Goal: Task Accomplishment & Management: Complete application form

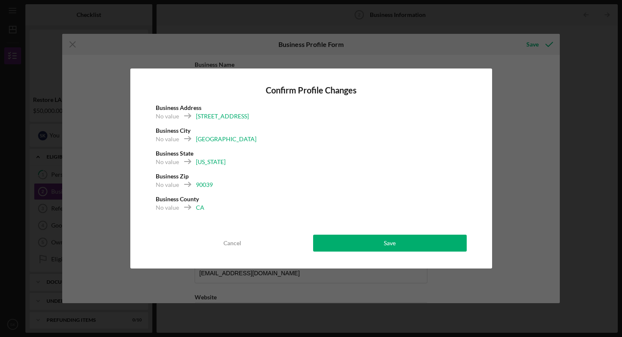
scroll to position [617, 0]
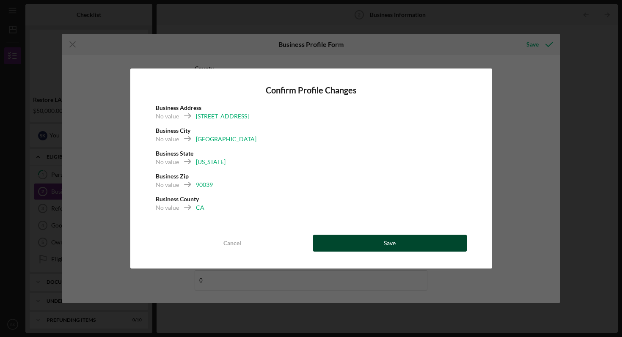
click at [359, 245] on button "Save" at bounding box center [390, 243] width 154 height 17
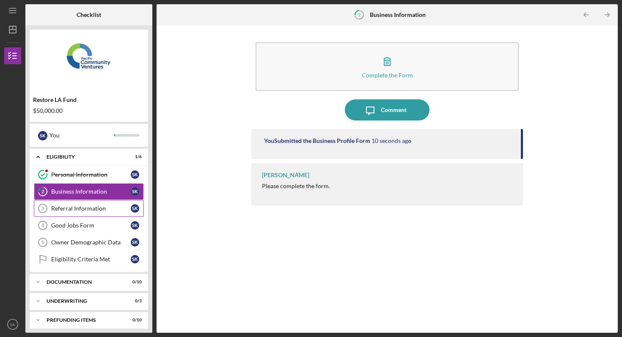
click at [98, 207] on div "Referral Information" at bounding box center [91, 208] width 80 height 7
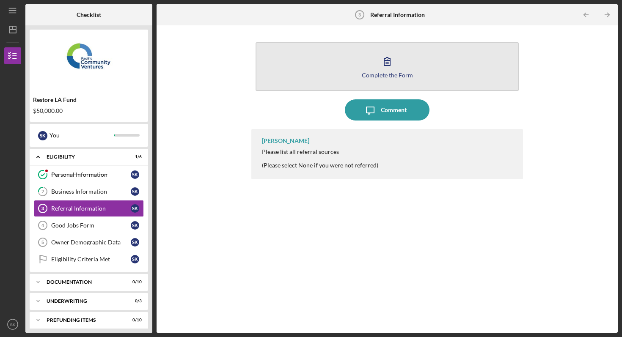
click at [394, 68] on icon "button" at bounding box center [387, 61] width 21 height 21
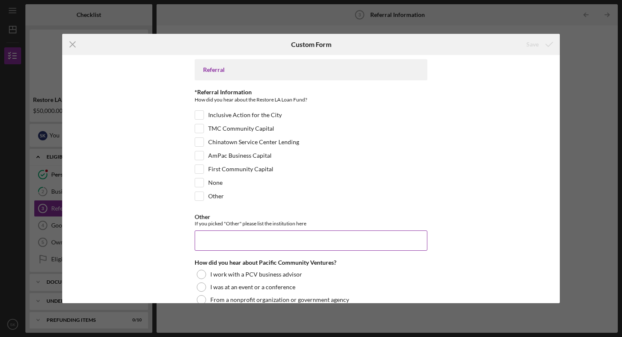
click at [212, 241] on input "Other" at bounding box center [311, 241] width 233 height 20
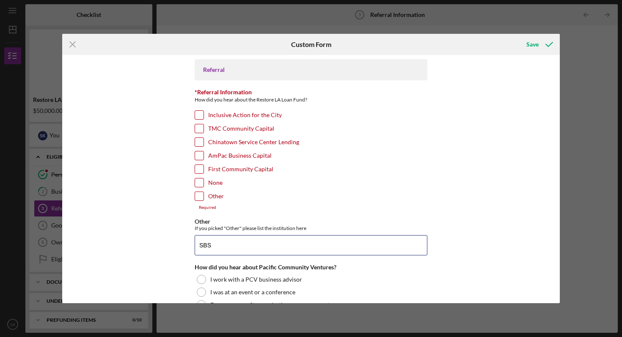
type input "SBS"
click at [201, 197] on input "Other" at bounding box center [199, 196] width 8 height 8
checkbox input "true"
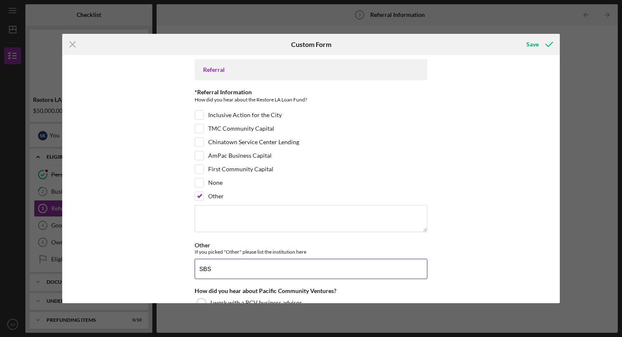
drag, startPoint x: 275, startPoint y: 263, endPoint x: 164, endPoint y: 267, distance: 111.0
click at [164, 267] on div "Referral *Referral Information How did you hear about the Restore LA Loan Fund?…" at bounding box center [311, 179] width 498 height 249
click at [281, 266] on input "SBS" at bounding box center [311, 269] width 233 height 20
type input "SBS Grant LA Fire Relief recipiant"
click at [342, 285] on div "Referral *Referral Information How did you hear about the Restore LA Loan Fund?…" at bounding box center [311, 302] width 233 height 487
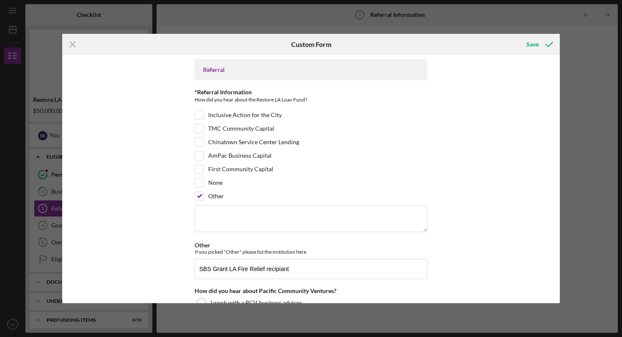
scroll to position [76, 0]
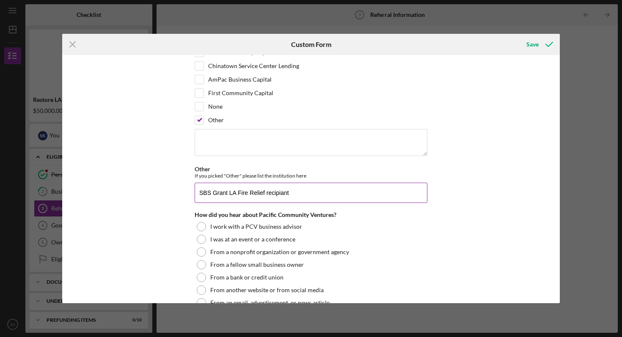
click at [298, 196] on input "SBS Grant LA Fire Relief recipiant" at bounding box center [311, 193] width 233 height 20
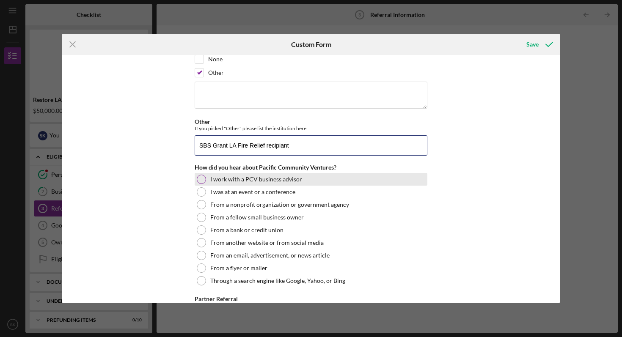
scroll to position [124, 0]
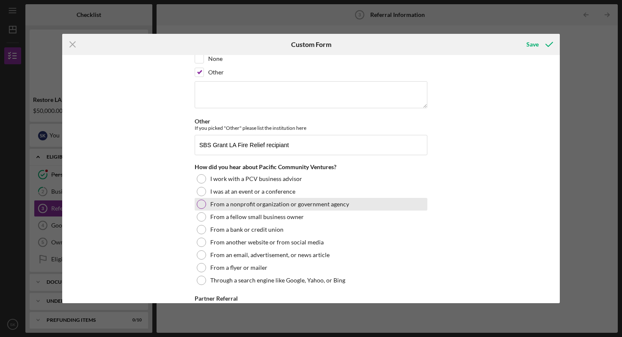
click at [263, 207] on label "From a nonprofit organization or government agency" at bounding box center [279, 204] width 139 height 7
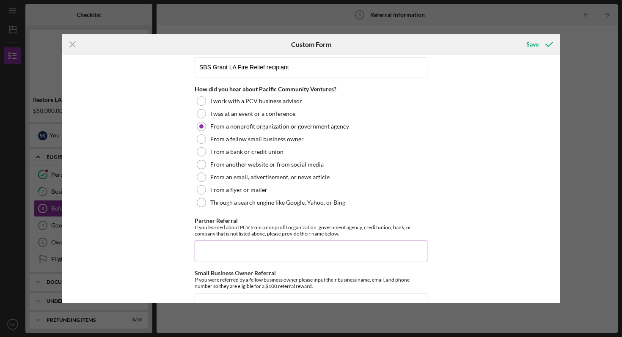
scroll to position [246, 0]
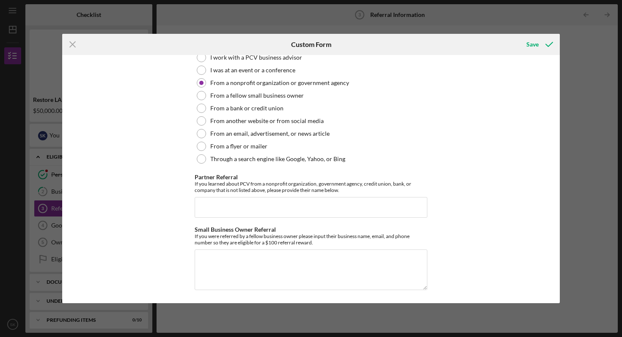
click at [437, 246] on div "Referral *Referral Information How did you hear about the Restore LA Loan Fund?…" at bounding box center [311, 179] width 498 height 249
click at [533, 42] on div "Save" at bounding box center [533, 44] width 12 height 17
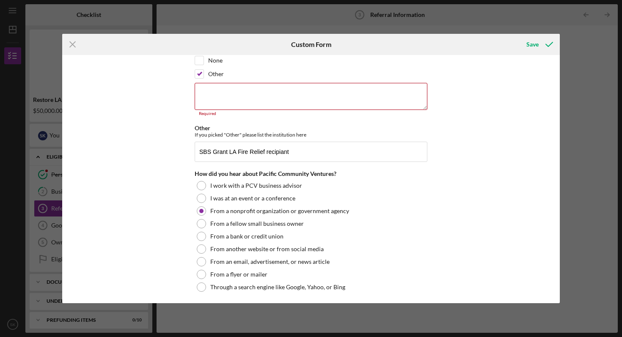
scroll to position [84, 0]
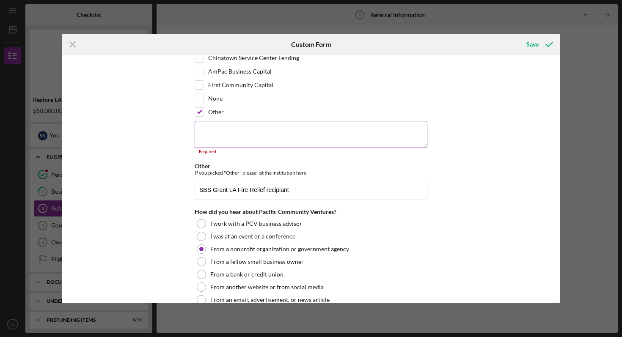
click at [254, 136] on textarea at bounding box center [311, 134] width 233 height 27
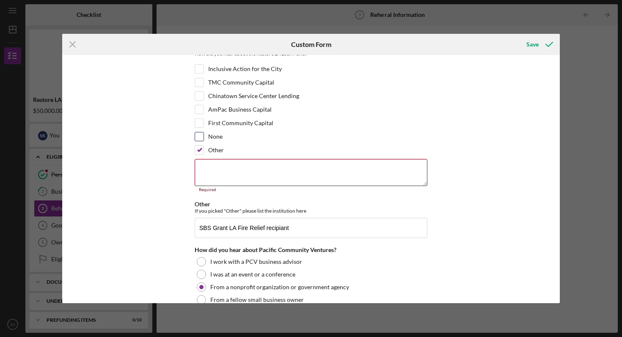
scroll to position [34, 0]
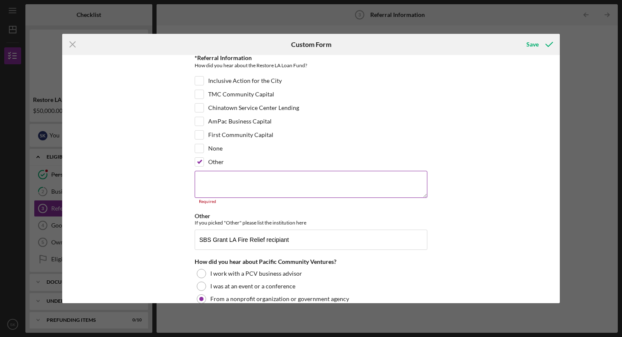
click at [220, 188] on textarea at bounding box center [311, 184] width 233 height 27
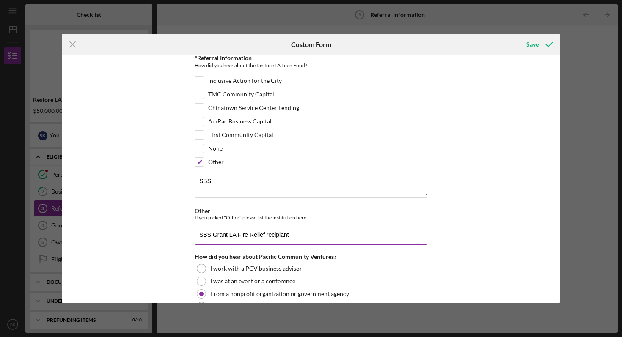
click at [249, 238] on input "SBS Grant LA Fire Relief recipiant" at bounding box center [311, 235] width 233 height 20
click at [225, 236] on input "SBS Grant LA Fire Relief recipiant" at bounding box center [311, 235] width 233 height 20
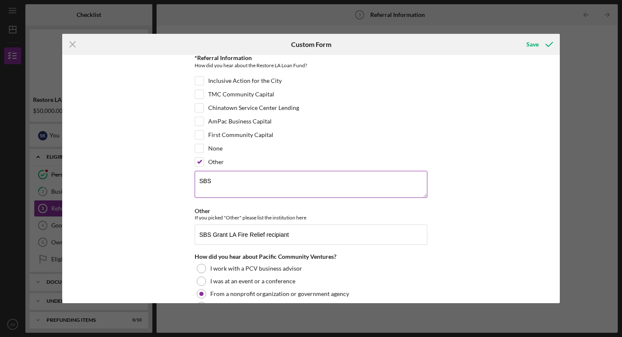
click at [224, 180] on textarea "SBS" at bounding box center [311, 184] width 233 height 27
type textarea "SBS Grant"
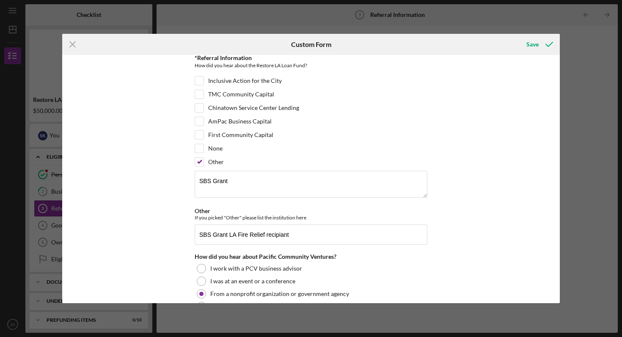
click at [434, 228] on div "Referral *Referral Information How did you hear about the Restore LA Loan Fund?…" at bounding box center [311, 179] width 498 height 249
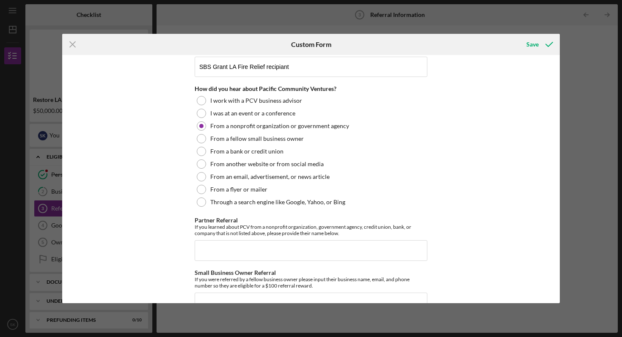
scroll to position [246, 0]
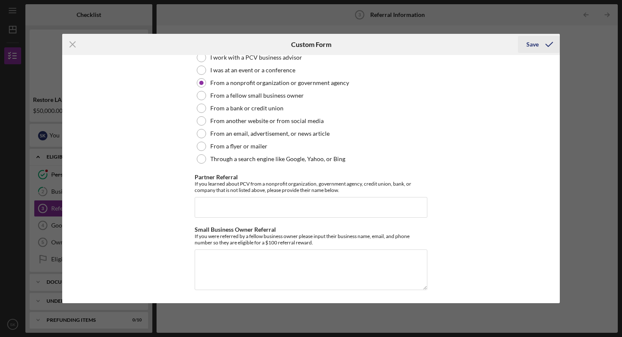
click at [532, 42] on div "Save" at bounding box center [533, 44] width 12 height 17
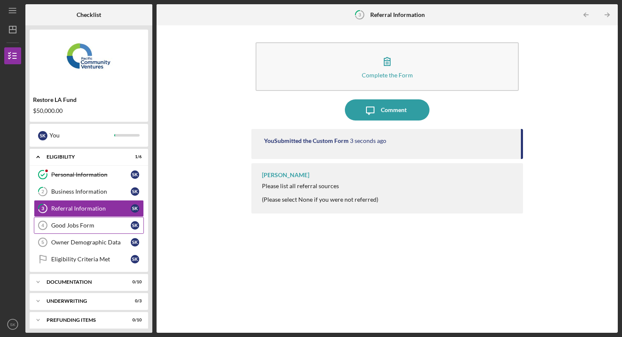
click at [62, 224] on div "Good Jobs Form" at bounding box center [91, 225] width 80 height 7
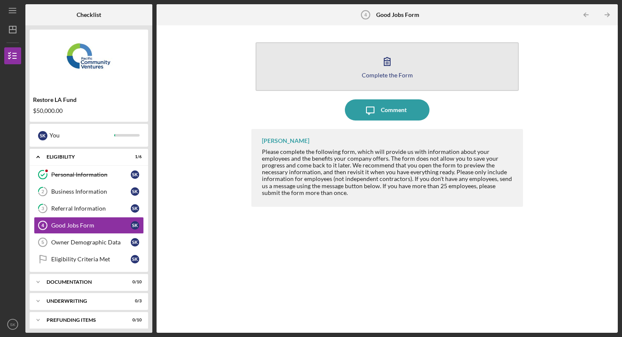
click at [398, 66] on button "Complete the Form Form" at bounding box center [387, 66] width 263 height 49
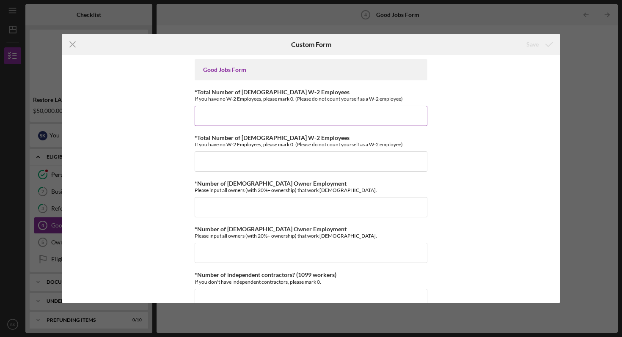
click at [246, 118] on input "*Total Number of [DEMOGRAPHIC_DATA] W-2 Employees" at bounding box center [311, 116] width 233 height 20
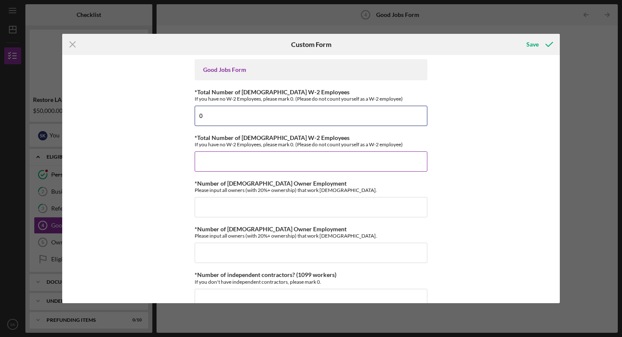
type input "0"
click at [232, 163] on input "*Total Number of [DEMOGRAPHIC_DATA] W-2 Employees" at bounding box center [311, 162] width 233 height 20
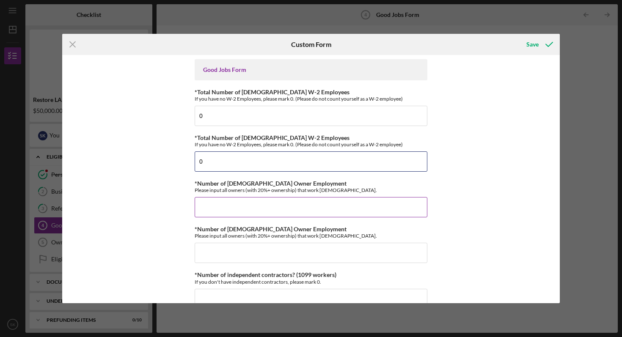
type input "0"
click at [206, 209] on input "*Number of [DEMOGRAPHIC_DATA] Owner Employment" at bounding box center [311, 207] width 233 height 20
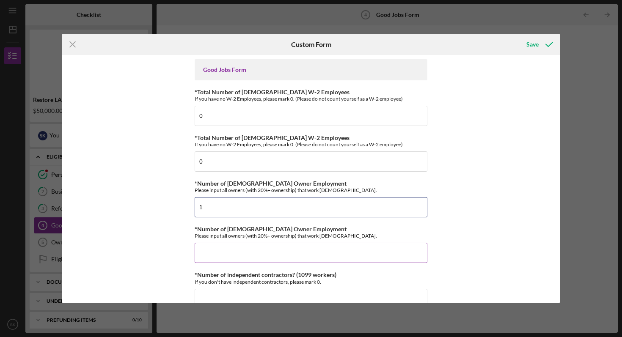
type input "1"
click at [249, 251] on input "*Number of [DEMOGRAPHIC_DATA] Owner Employment" at bounding box center [311, 253] width 233 height 20
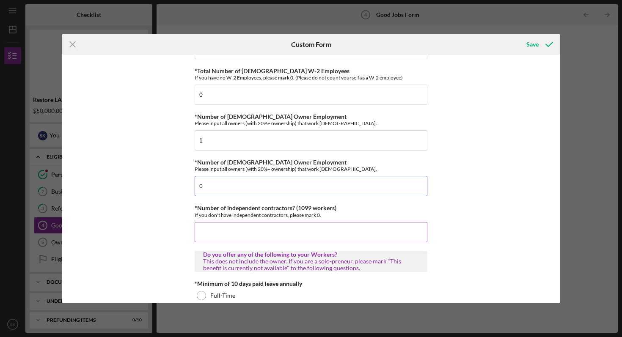
type input "0"
click at [274, 236] on input "*Number of independent contractors? (1099 workers)" at bounding box center [311, 232] width 233 height 20
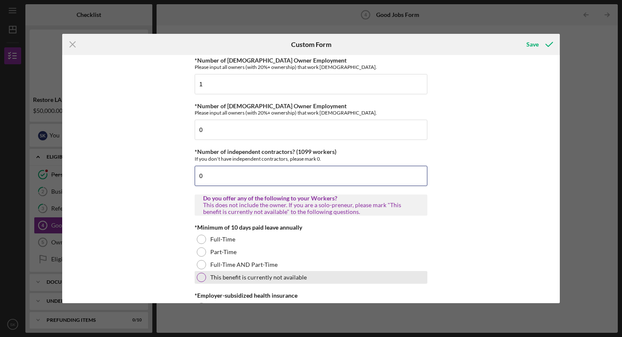
type input "0"
click at [201, 279] on div at bounding box center [201, 277] width 9 height 9
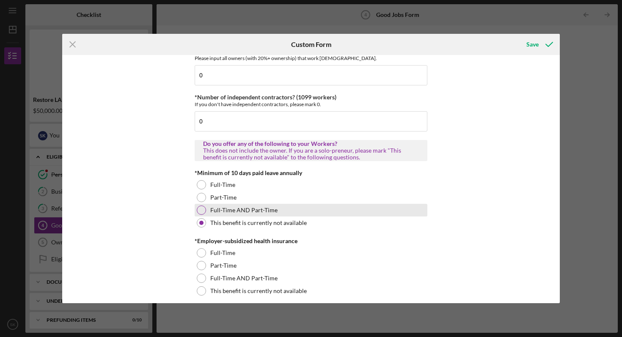
scroll to position [255, 0]
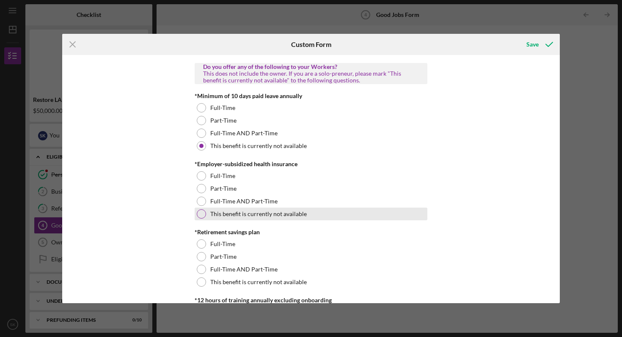
click at [203, 214] on div at bounding box center [201, 214] width 9 height 9
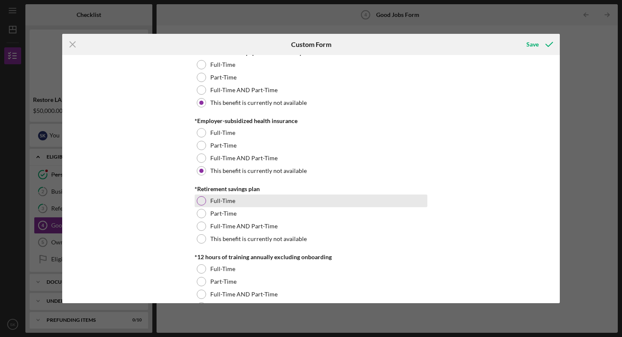
scroll to position [312, 0]
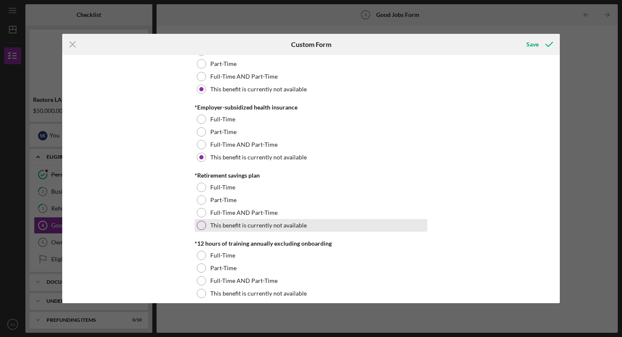
click at [198, 227] on div at bounding box center [201, 225] width 9 height 9
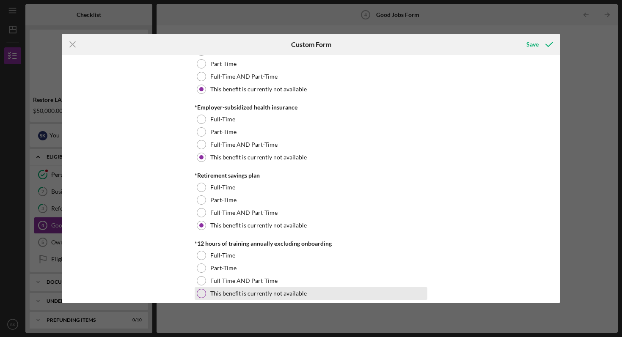
click at [200, 297] on div at bounding box center [201, 293] width 9 height 9
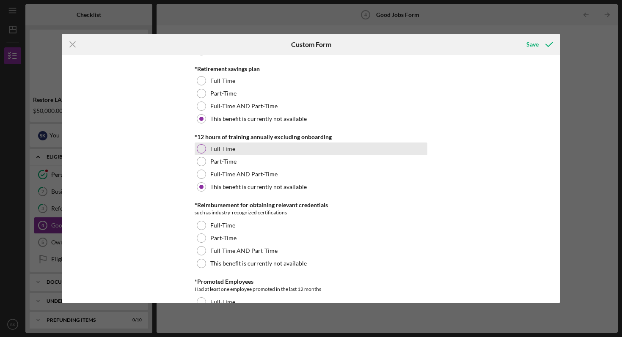
scroll to position [455, 0]
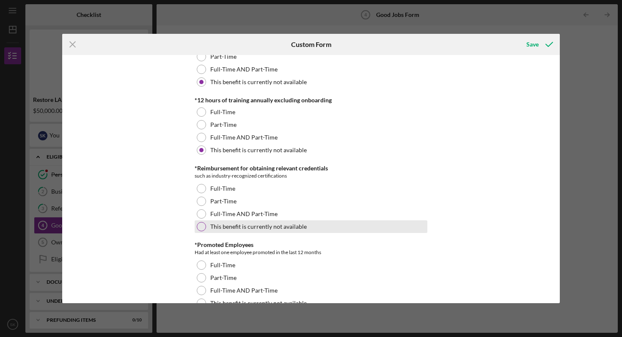
click at [198, 227] on div at bounding box center [201, 226] width 9 height 9
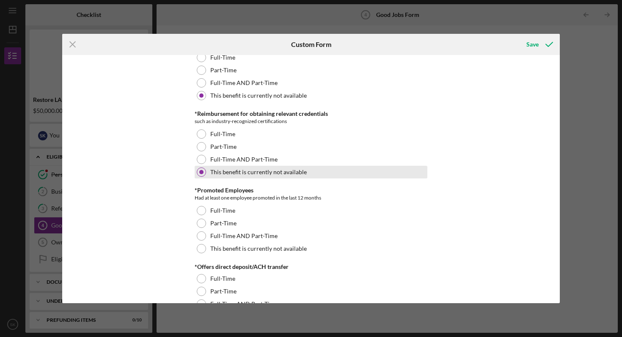
scroll to position [512, 0]
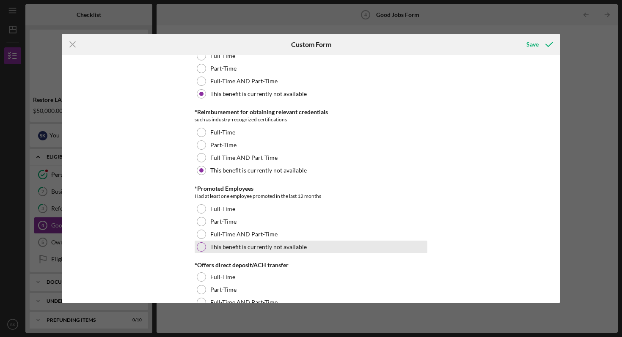
click at [199, 244] on div at bounding box center [201, 247] width 9 height 9
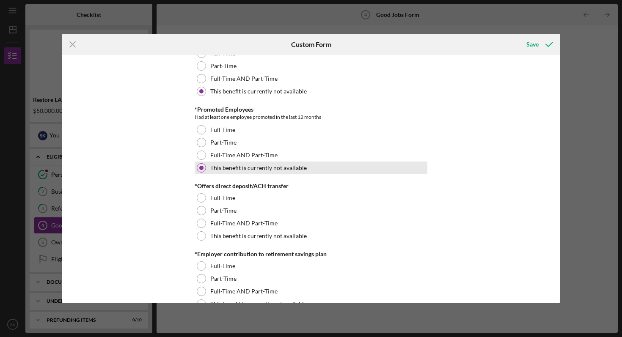
scroll to position [591, 0]
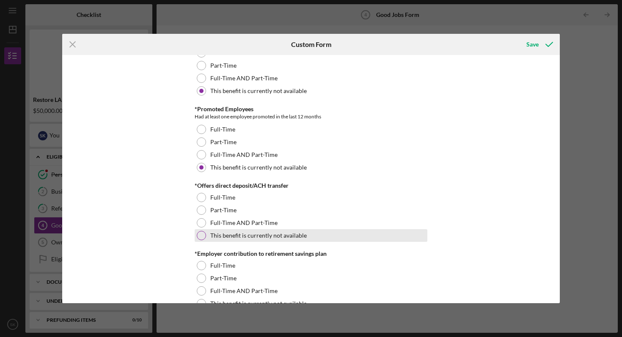
click at [198, 236] on div at bounding box center [201, 235] width 9 height 9
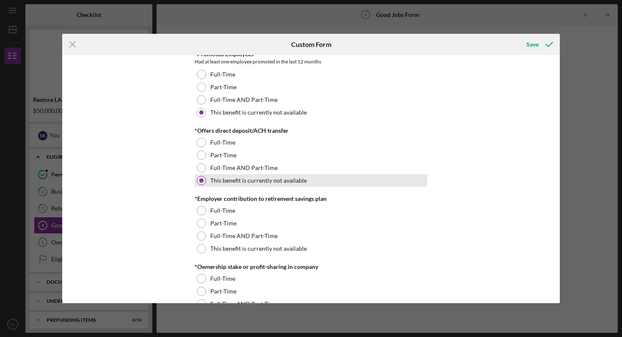
scroll to position [647, 0]
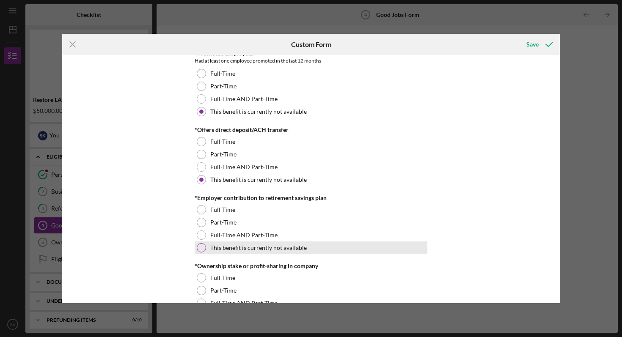
click at [199, 246] on div at bounding box center [201, 247] width 9 height 9
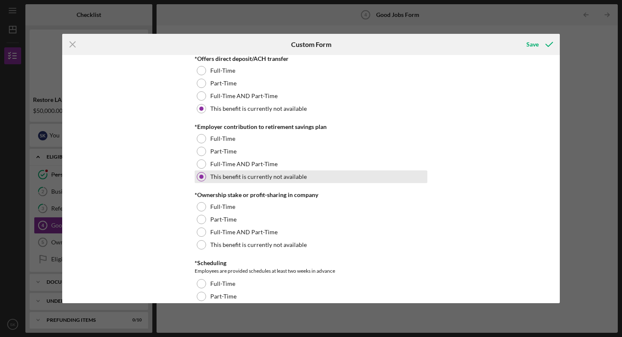
click at [199, 246] on div at bounding box center [201, 245] width 9 height 9
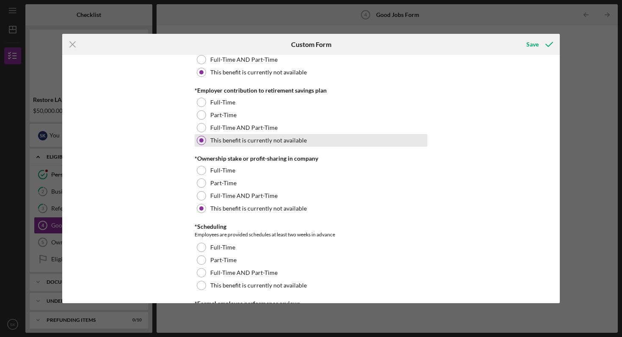
scroll to position [774, 0]
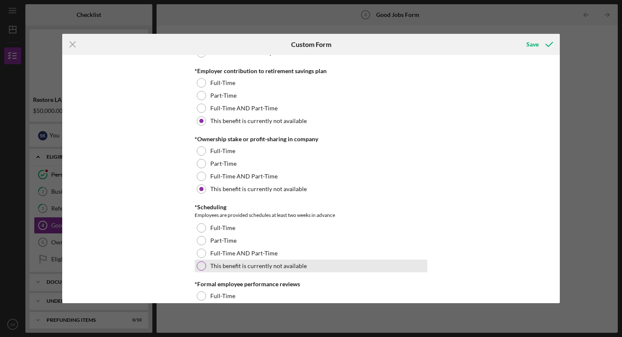
click at [199, 268] on div at bounding box center [201, 266] width 9 height 9
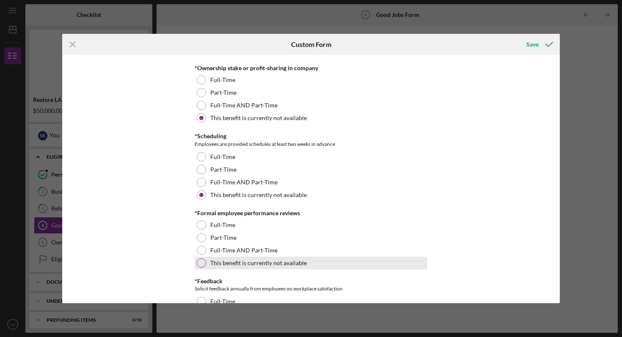
click at [202, 266] on div at bounding box center [201, 263] width 9 height 9
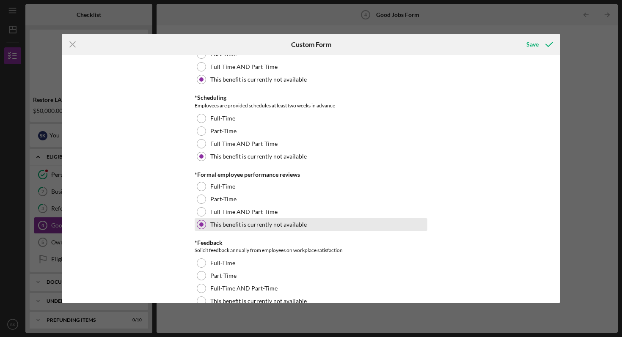
scroll to position [907, 0]
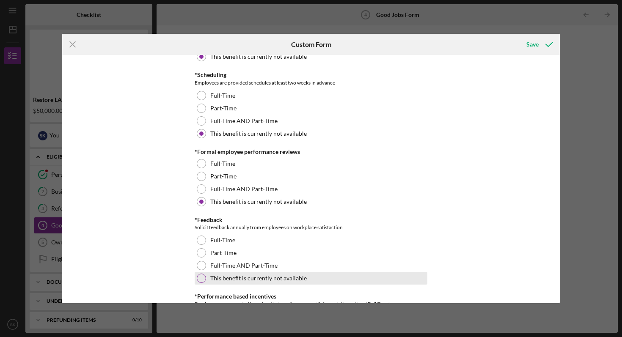
click at [198, 280] on div at bounding box center [201, 278] width 9 height 9
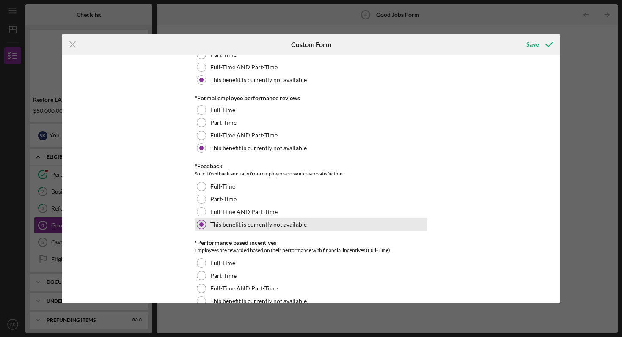
scroll to position [973, 0]
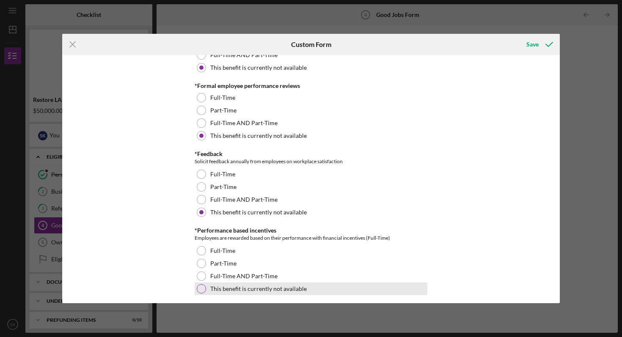
click at [198, 288] on div at bounding box center [201, 289] width 9 height 9
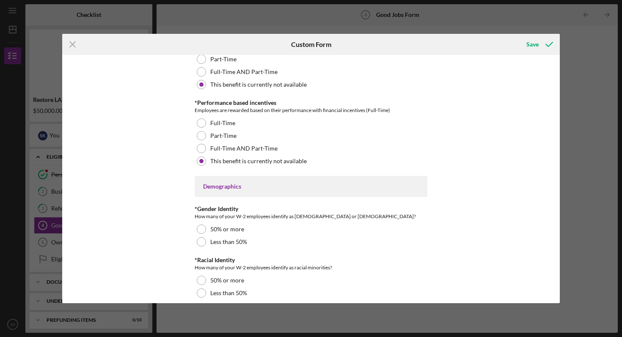
scroll to position [1102, 0]
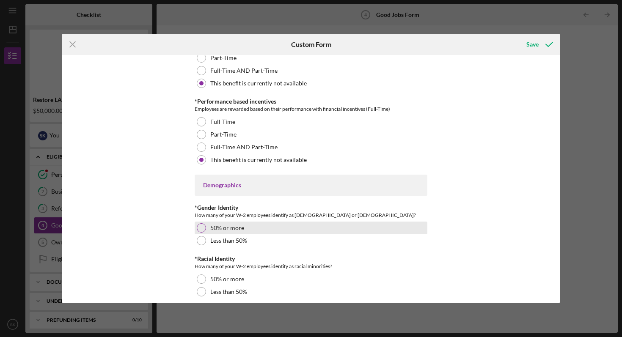
click at [197, 230] on div at bounding box center [201, 228] width 9 height 9
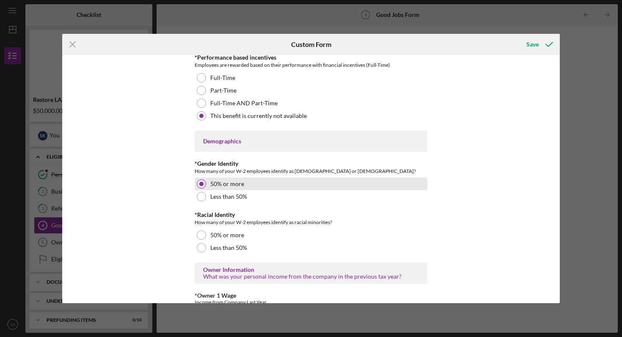
scroll to position [1148, 0]
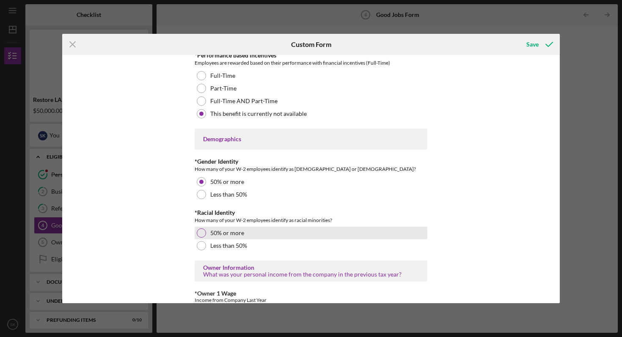
click at [198, 230] on div at bounding box center [201, 233] width 9 height 9
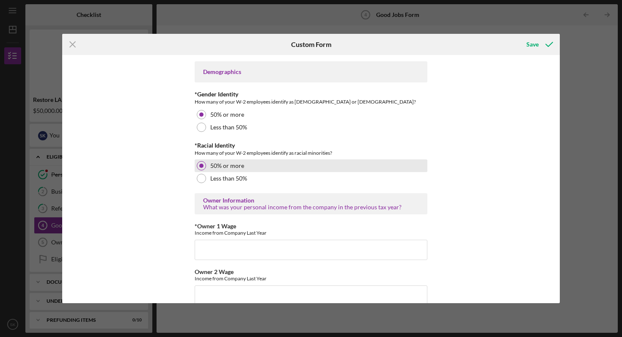
scroll to position [1216, 0]
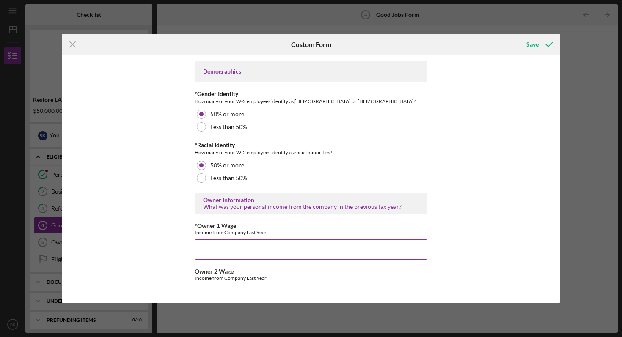
click at [227, 254] on input "*Owner 1 Wage" at bounding box center [311, 250] width 233 height 20
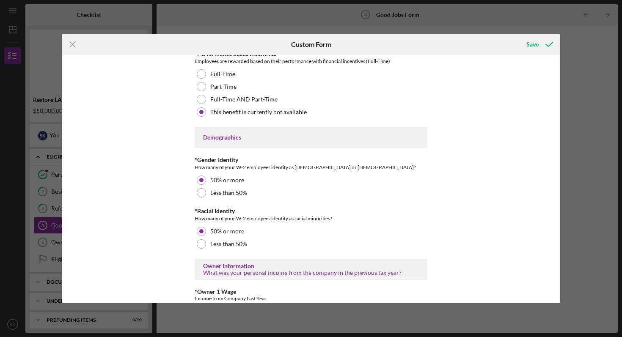
scroll to position [1215, 0]
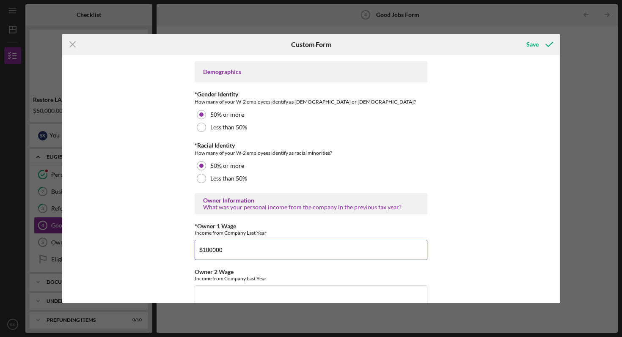
drag, startPoint x: 227, startPoint y: 255, endPoint x: 185, endPoint y: 254, distance: 41.9
click at [185, 254] on div "Good Jobs Form *Total Number of [DEMOGRAPHIC_DATA] W-2 Employees If you have no…" at bounding box center [311, 179] width 498 height 249
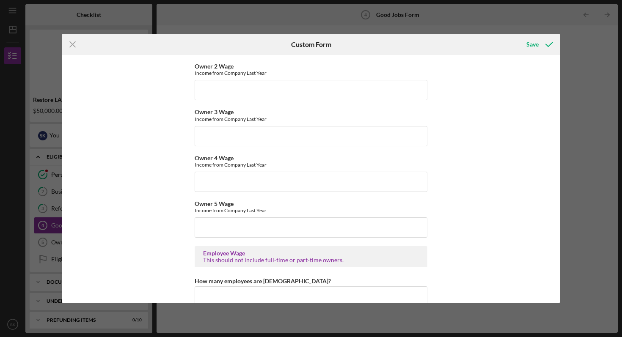
scroll to position [1493, 0]
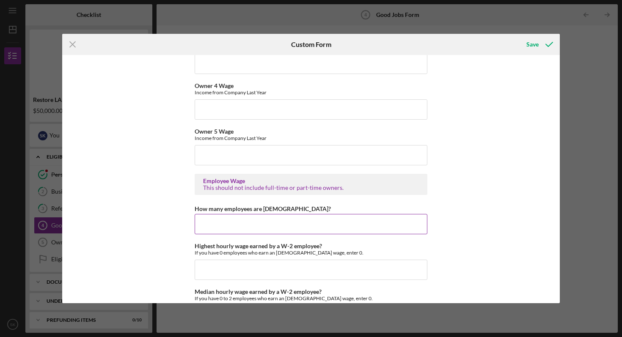
type input "$54000"
click at [230, 217] on input "How many employees are [DEMOGRAPHIC_DATA]?" at bounding box center [311, 224] width 233 height 20
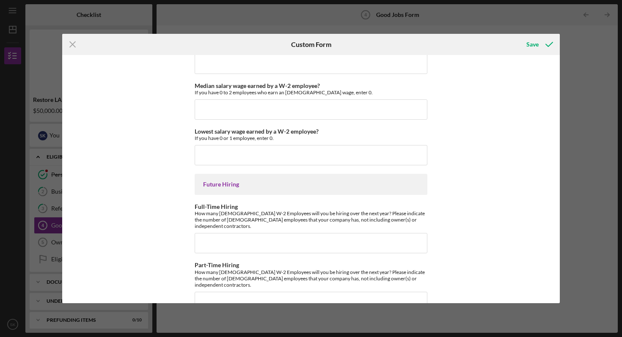
scroll to position [1885, 0]
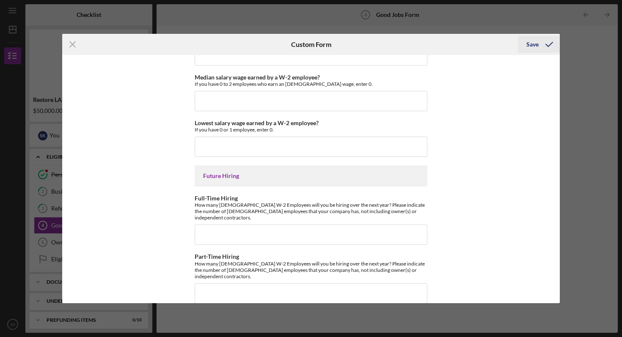
type input "0"
click at [532, 42] on div "Save" at bounding box center [533, 44] width 12 height 17
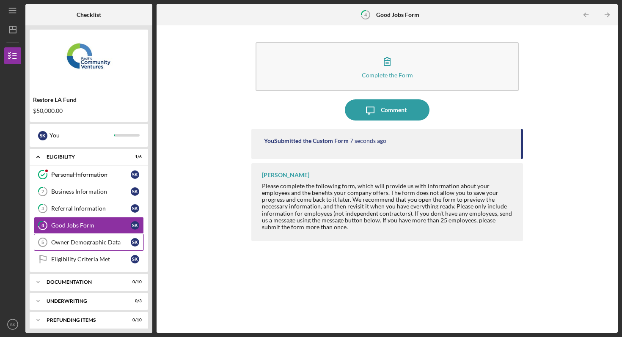
click at [100, 243] on div "Owner Demographic Data" at bounding box center [91, 242] width 80 height 7
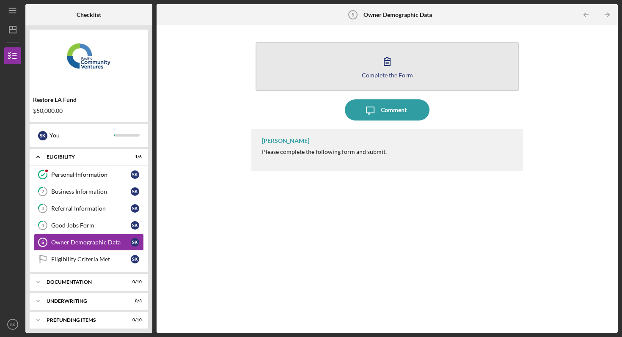
click at [375, 64] on button "Complete the Form Form" at bounding box center [387, 66] width 263 height 49
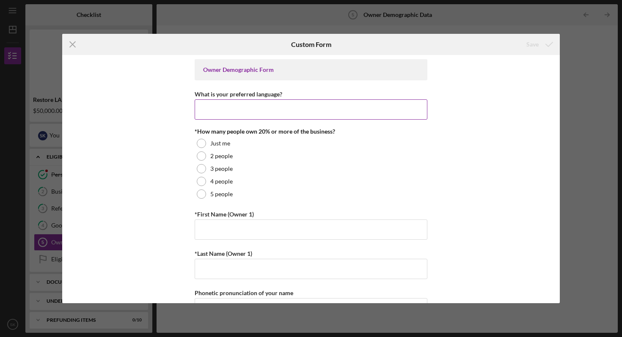
click at [249, 111] on input "What is your preferred language?" at bounding box center [311, 110] width 233 height 20
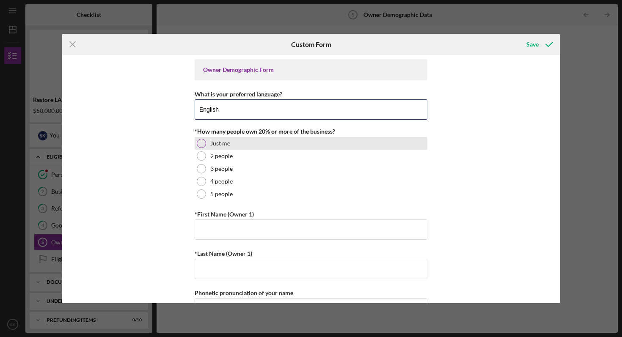
type input "English"
click at [198, 141] on div at bounding box center [201, 143] width 9 height 9
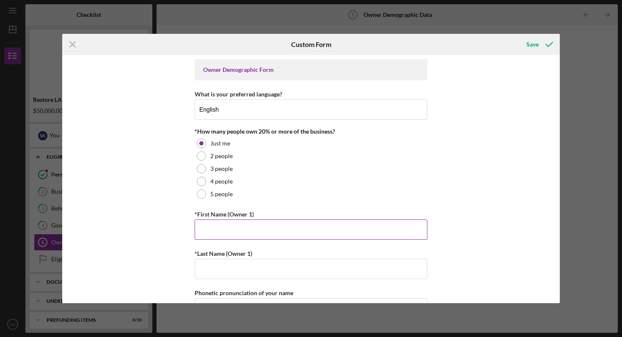
click at [255, 225] on input "*First Name (Owner 1)" at bounding box center [311, 230] width 233 height 20
type input "[PERSON_NAME]"
click at [251, 272] on input "*Last Name (Owner 1)" at bounding box center [311, 269] width 233 height 20
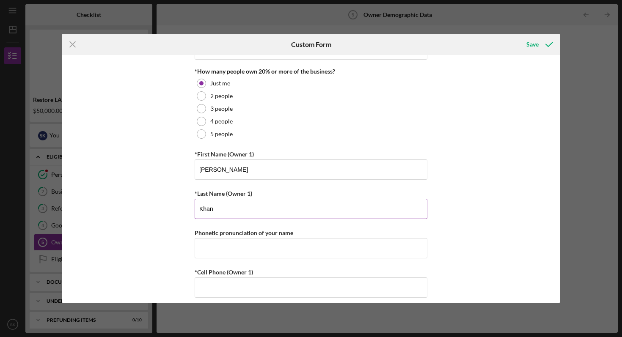
scroll to position [85, 0]
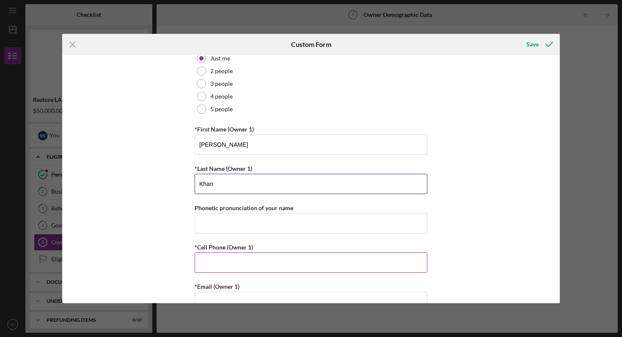
type input "Khan"
click at [198, 243] on div "*Cell Phone (Owner 1)" at bounding box center [311, 247] width 233 height 11
click at [227, 213] on div "Phonetic pronunciation of your name" at bounding box center [311, 208] width 233 height 11
click at [223, 219] on input "Phonetic pronunciation of your name" at bounding box center [311, 223] width 233 height 20
click at [155, 236] on div "Owner Demographic Form What is your preferred language? English *How many peopl…" at bounding box center [311, 179] width 498 height 249
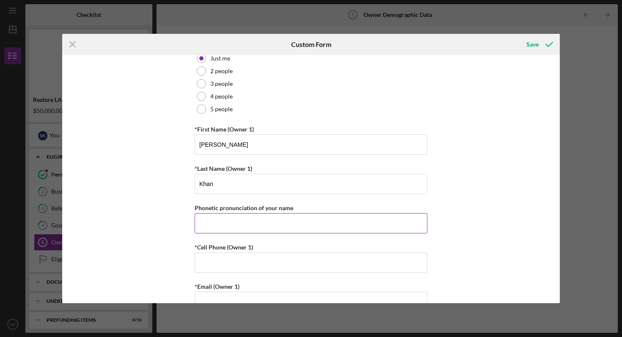
click at [250, 218] on input "Phonetic pronunciation of your name" at bounding box center [311, 223] width 233 height 20
click at [141, 220] on div "Owner Demographic Form What is your preferred language? English *How many peopl…" at bounding box center [311, 179] width 498 height 249
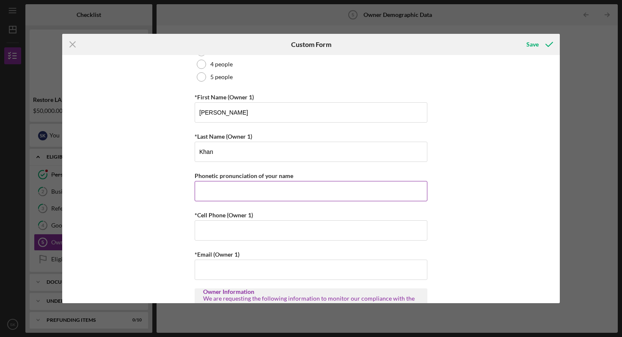
scroll to position [132, 0]
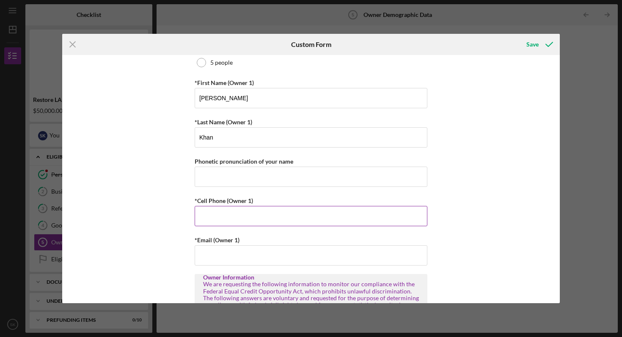
click at [249, 220] on input "*Cell Phone (Owner 1)" at bounding box center [311, 216] width 233 height 20
type input "[PHONE_NUMBER]"
type input "8182377827"
type input "[EMAIL_ADDRESS][DOMAIN_NAME]"
click at [144, 242] on div "Owner Demographic Form What is your preferred language? English *How many peopl…" at bounding box center [311, 179] width 498 height 249
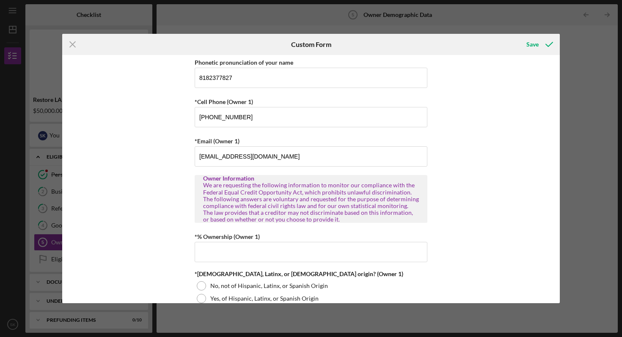
scroll to position [241, 0]
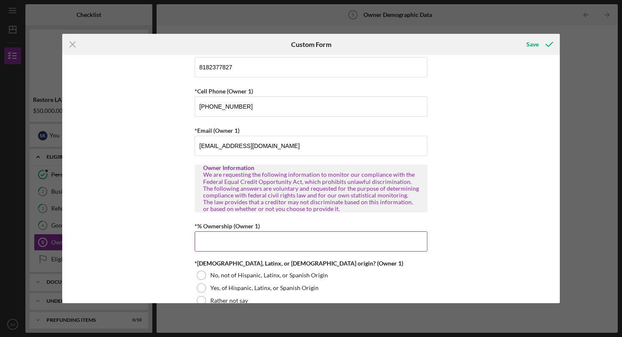
click at [254, 235] on input "*% Ownership (Owner 1)" at bounding box center [311, 242] width 233 height 20
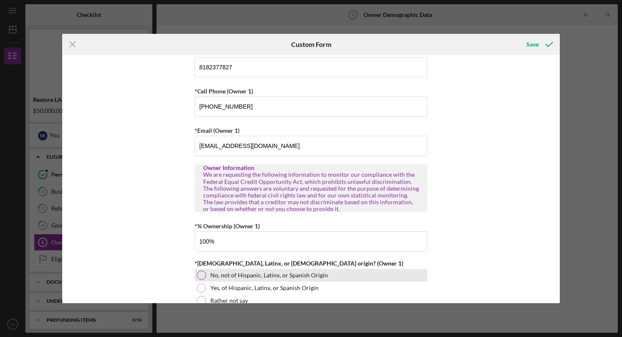
type input "100.00000%"
click at [204, 273] on div at bounding box center [201, 275] width 9 height 9
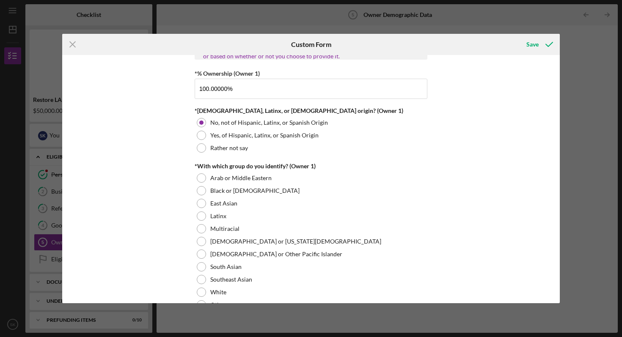
scroll to position [411, 0]
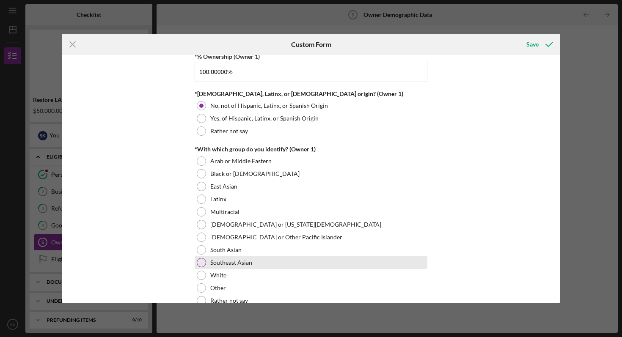
click at [231, 264] on label "Southeast Asian" at bounding box center [231, 263] width 42 height 7
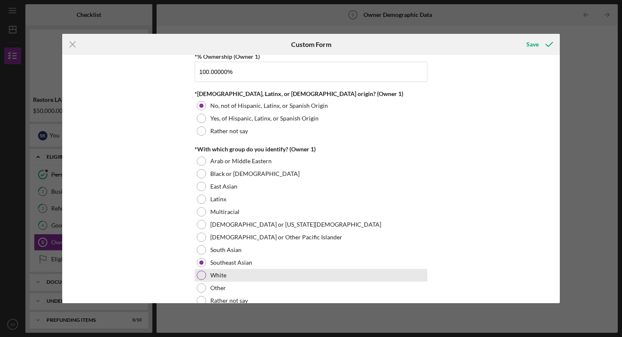
click at [213, 277] on label "White" at bounding box center [218, 275] width 16 height 7
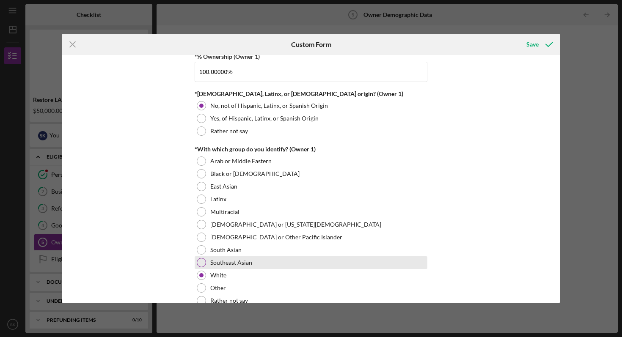
click at [202, 264] on div at bounding box center [201, 262] width 9 height 9
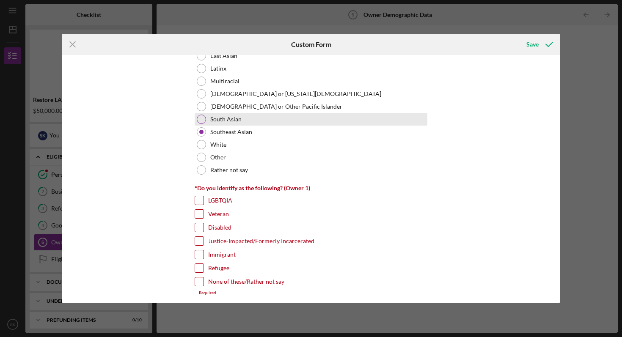
scroll to position [552, 0]
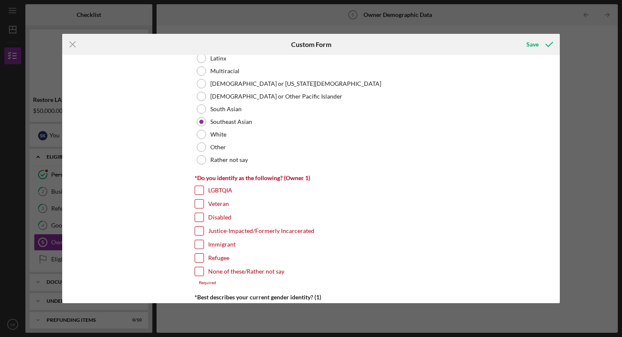
click at [276, 274] on label "None of these/Rather not say" at bounding box center [246, 272] width 76 height 8
click at [204, 274] on input "None of these/Rather not say" at bounding box center [199, 272] width 8 height 8
checkbox input "true"
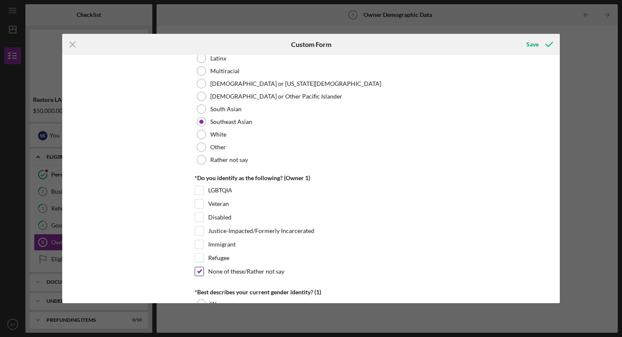
scroll to position [653, 0]
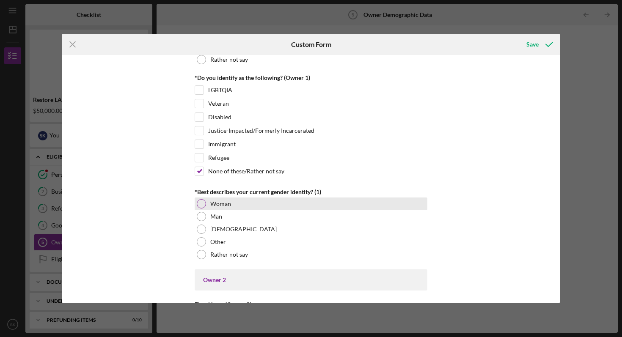
click at [234, 203] on div "Woman" at bounding box center [311, 204] width 233 height 13
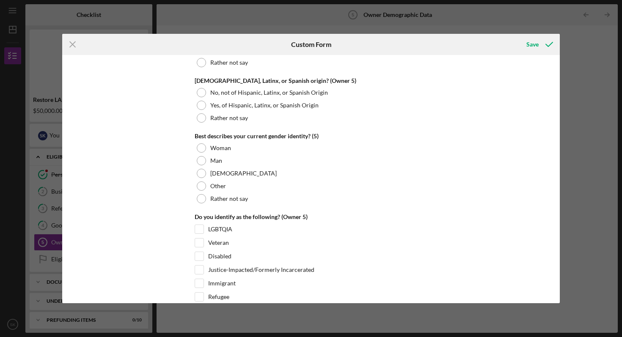
scroll to position [3248, 0]
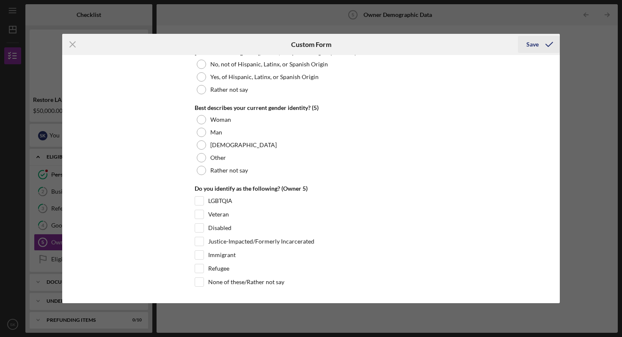
click at [533, 41] on div "Save" at bounding box center [533, 44] width 12 height 17
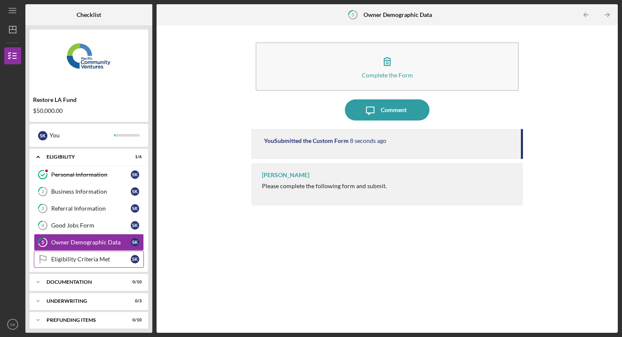
click at [84, 259] on div "Eligibility Criteria Met" at bounding box center [91, 259] width 80 height 7
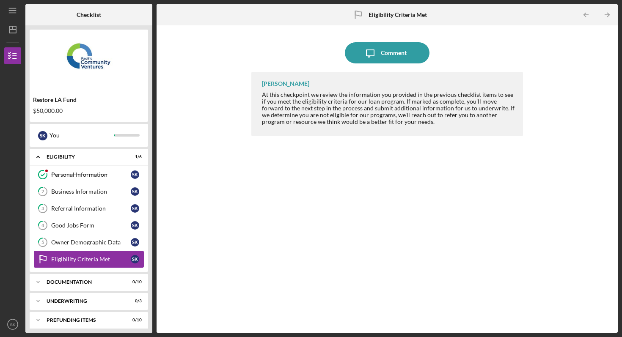
click at [121, 253] on link "Eligibility Criteria Met Eligibility Criteria Met S K" at bounding box center [89, 259] width 110 height 17
click at [102, 274] on div "Icon/Expander Eligibility 1 / 6 Personal Information Personal Information S K 2…" at bounding box center [89, 239] width 119 height 180
click at [97, 284] on div "Documentation" at bounding box center [92, 282] width 91 height 5
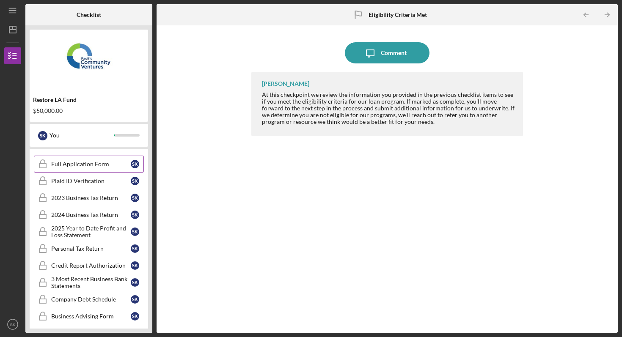
scroll to position [137, 0]
